Goal: Find specific page/section

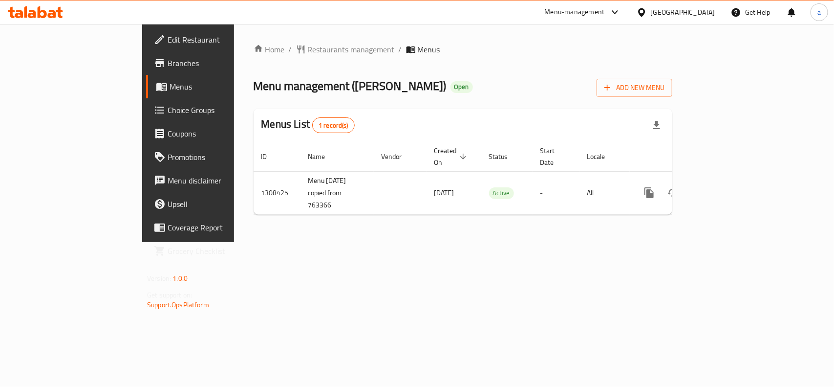
click at [142, 313] on footer "Version: 1.0.0 Get support on: Support.OpsPlatform" at bounding box center [211, 291] width 139 height 50
click at [700, 13] on div "[GEOGRAPHIC_DATA]" at bounding box center [683, 12] width 65 height 11
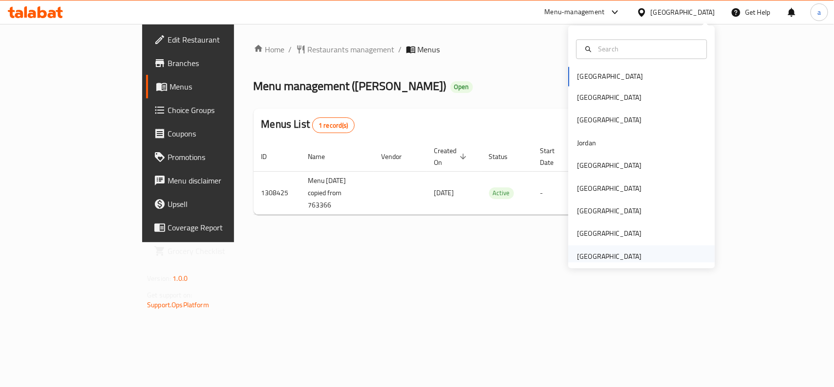
click at [605, 253] on div "[GEOGRAPHIC_DATA]" at bounding box center [609, 256] width 65 height 11
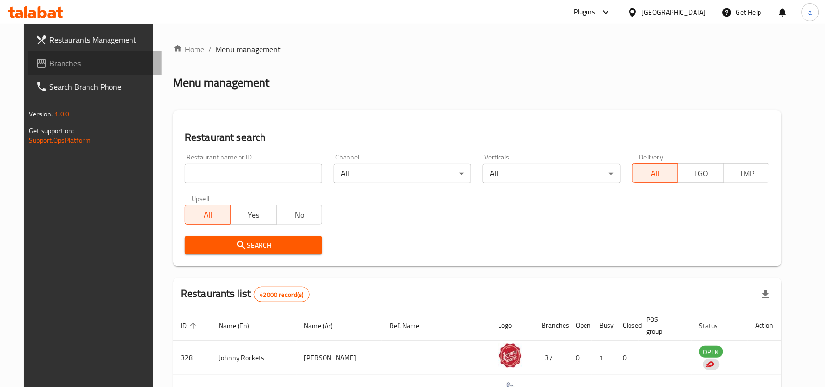
drag, startPoint x: 47, startPoint y: 64, endPoint x: 12, endPoint y: 65, distance: 35.2
click at [49, 64] on span "Branches" at bounding box center [101, 63] width 105 height 12
